Goal: Task Accomplishment & Management: Use online tool/utility

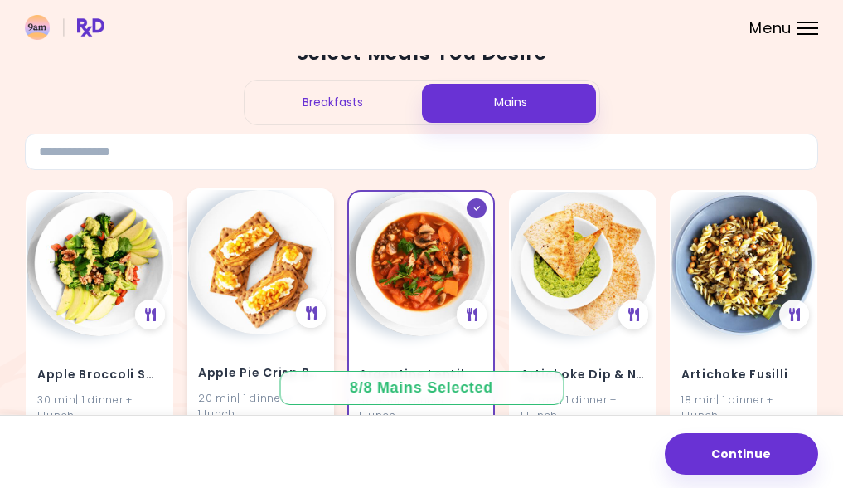
scroll to position [46, 0]
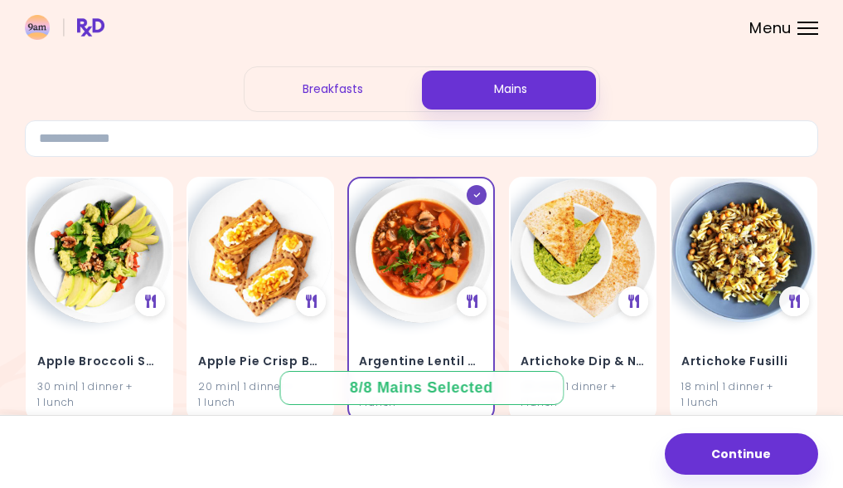
click at [343, 93] on div "Breakfasts" at bounding box center [333, 89] width 177 height 44
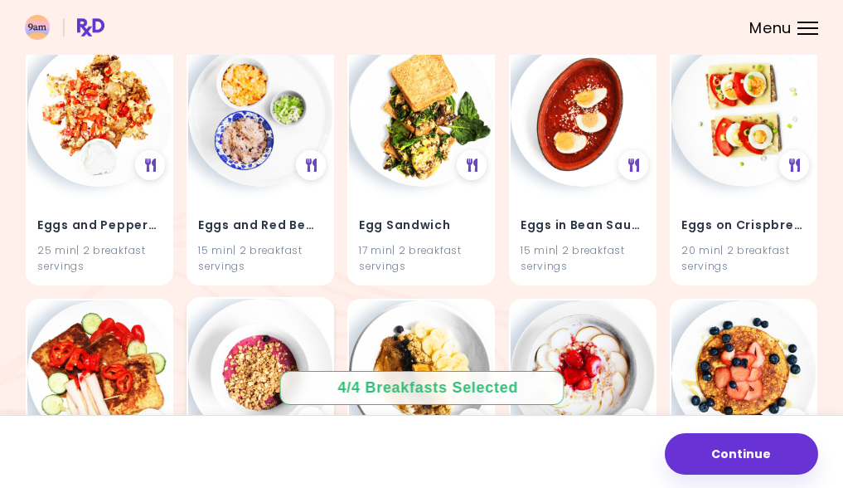
scroll to position [4311, 0]
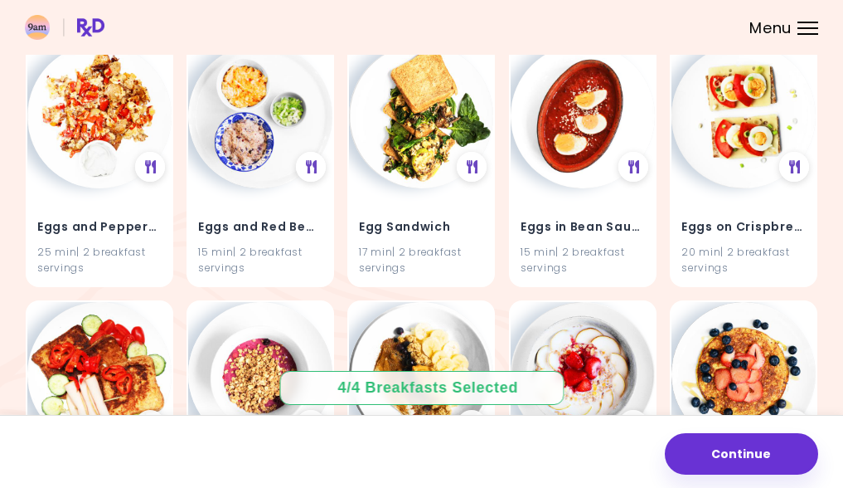
click at [778, 30] on span "Menu" at bounding box center [771, 28] width 42 height 15
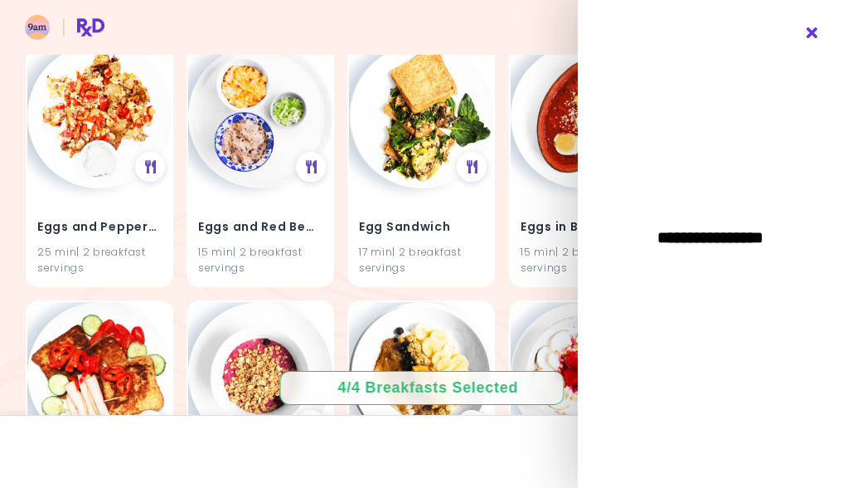
click at [818, 28] on icon "Close" at bounding box center [813, 33] width 16 height 12
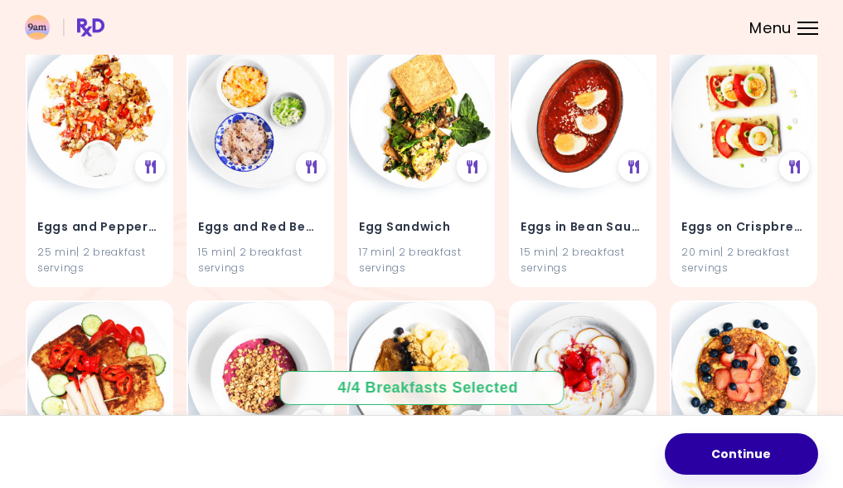
click at [712, 469] on button "Continue" at bounding box center [741, 453] width 153 height 41
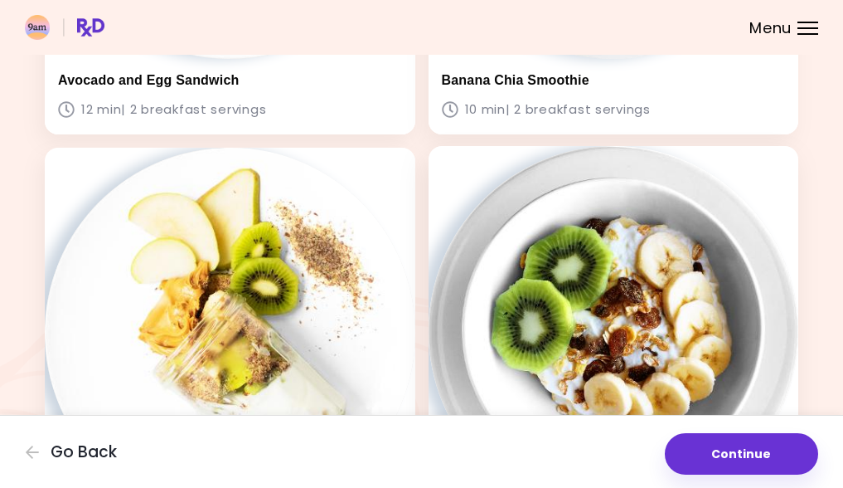
scroll to position [454, 0]
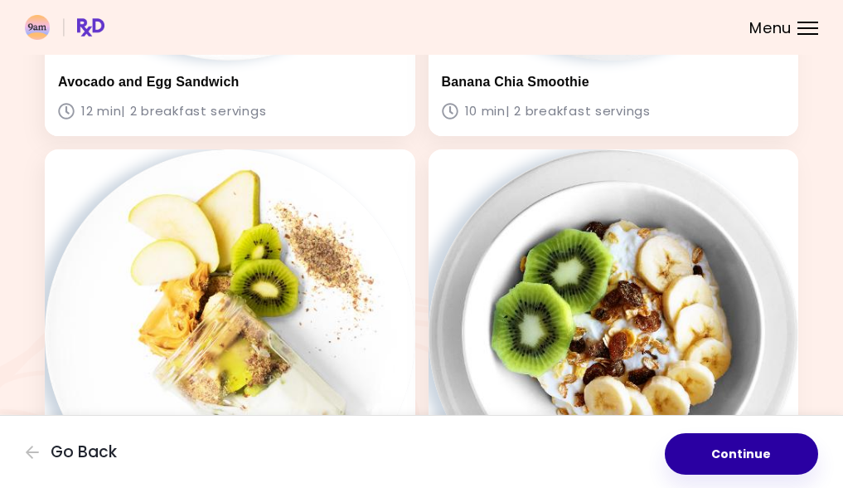
click at [761, 466] on button "Continue" at bounding box center [741, 453] width 153 height 41
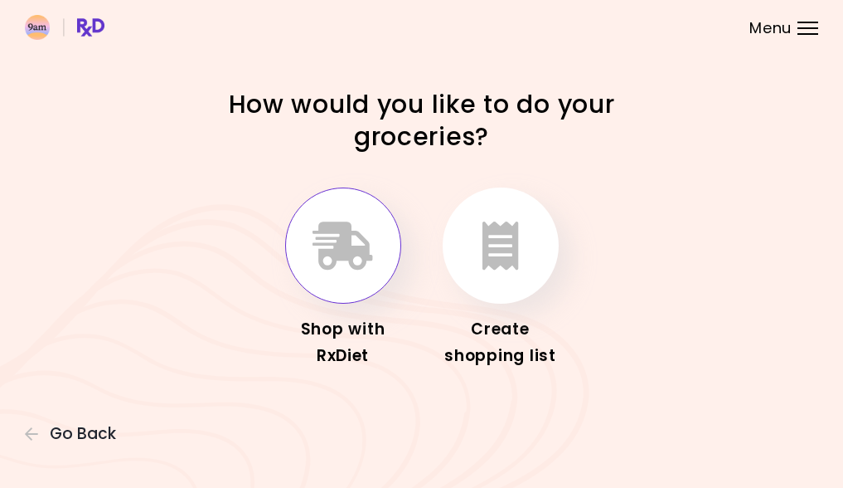
click at [323, 264] on icon "button" at bounding box center [343, 245] width 61 height 48
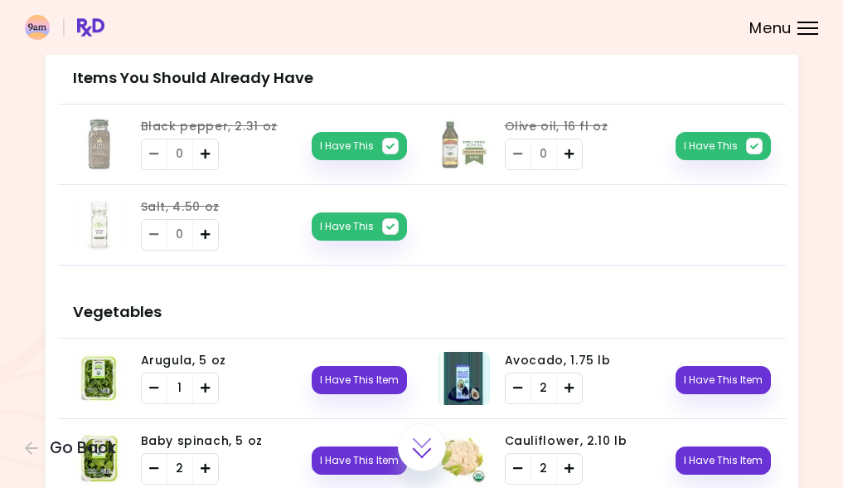
scroll to position [12, 0]
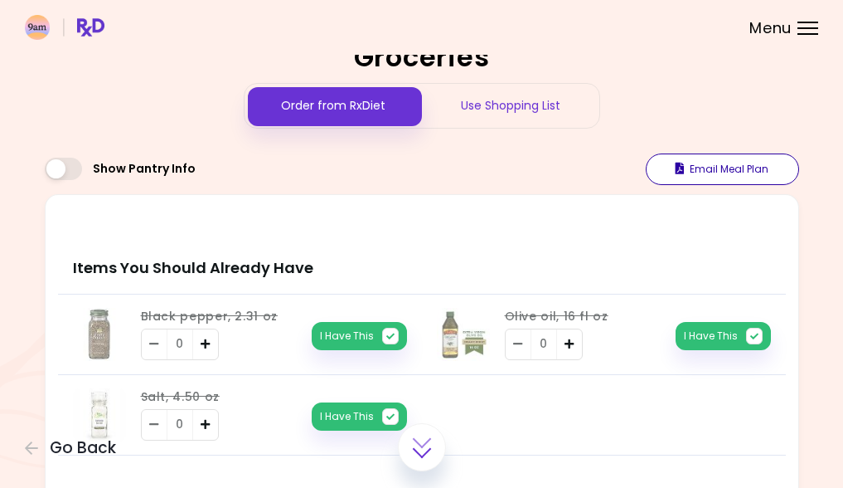
click at [728, 160] on button "Email Meal Plan" at bounding box center [722, 169] width 153 height 32
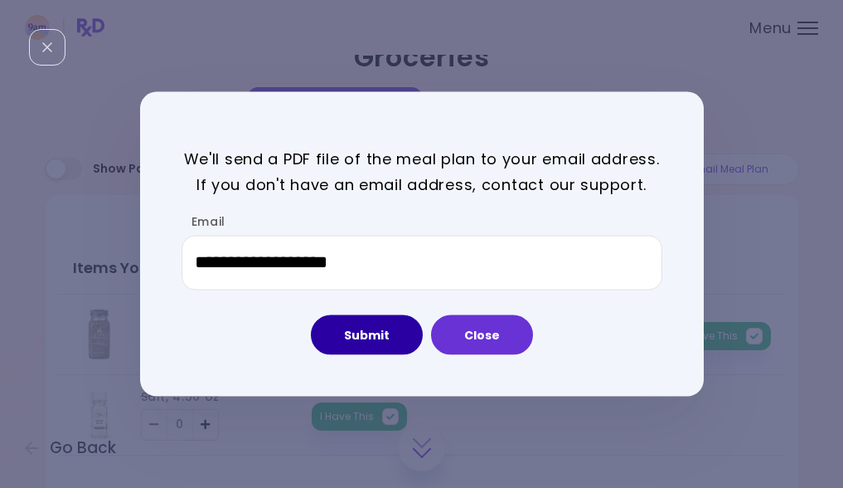
click at [363, 331] on button "Submit" at bounding box center [367, 334] width 112 height 40
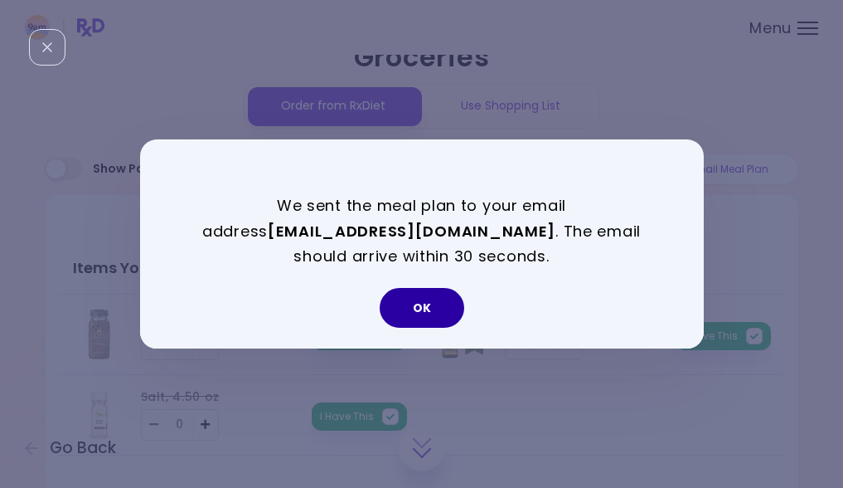
click at [432, 309] on button "OK" at bounding box center [422, 308] width 85 height 40
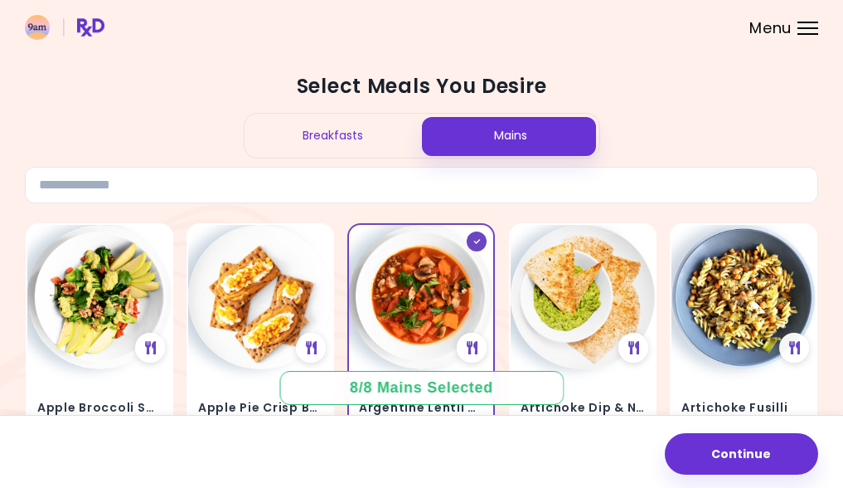
click at [769, 32] on span "Menu" at bounding box center [771, 28] width 42 height 15
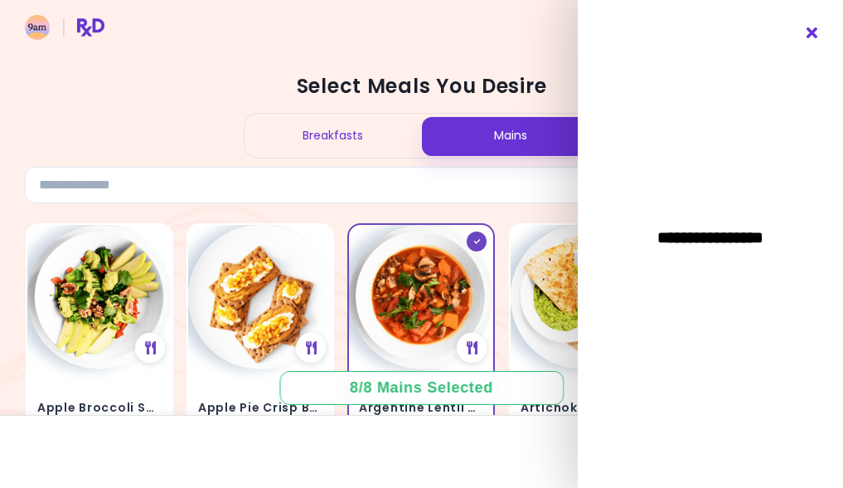
click at [811, 28] on icon "Close" at bounding box center [813, 33] width 16 height 12
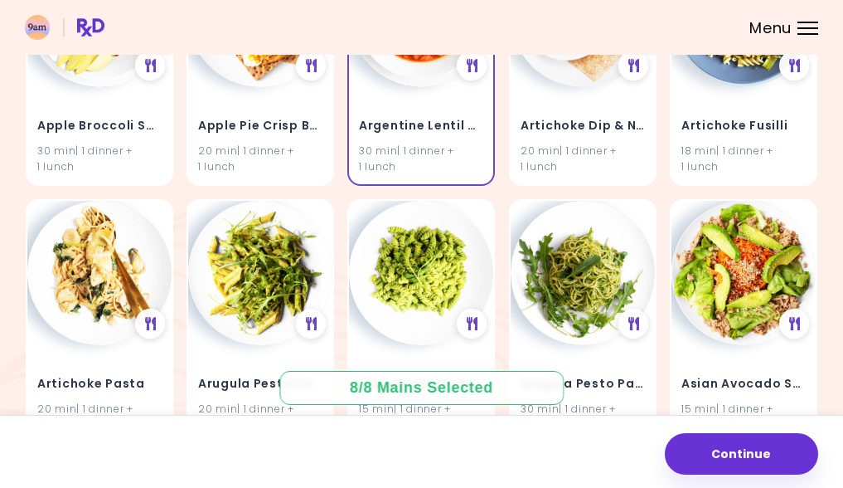
scroll to position [297, 0]
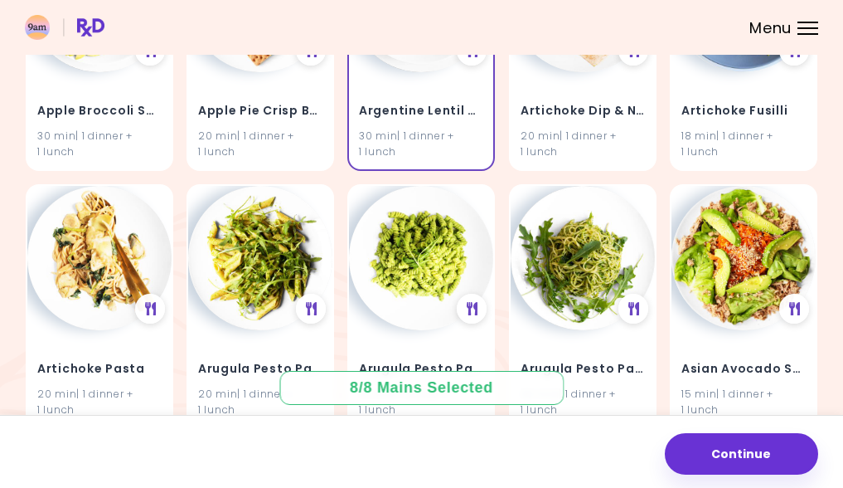
click at [29, 24] on img at bounding box center [65, 27] width 80 height 25
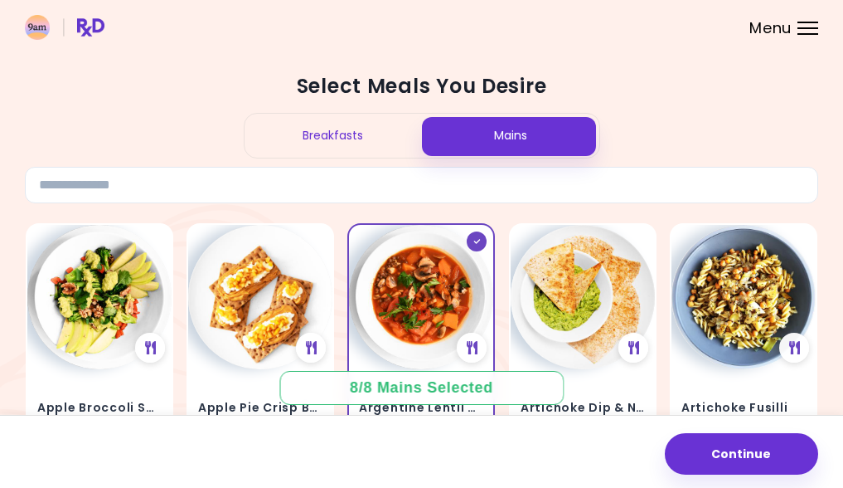
click at [46, 27] on img at bounding box center [65, 27] width 80 height 25
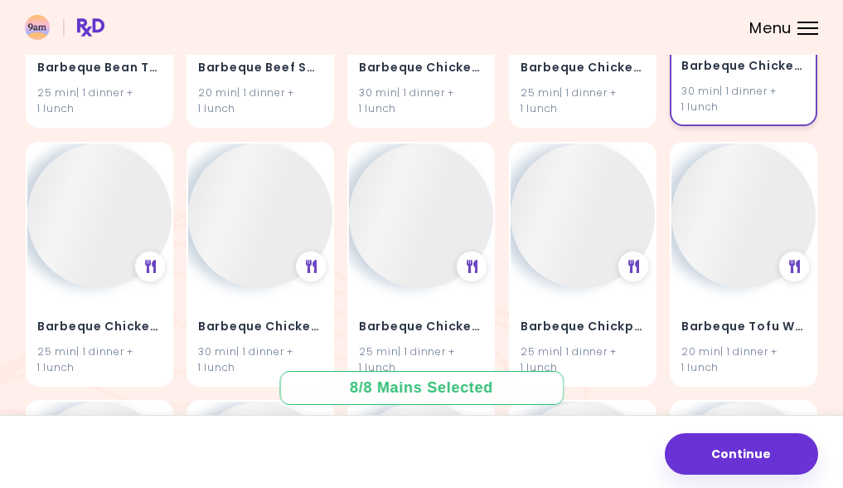
scroll to position [3960, 0]
